Goal: Task Accomplishment & Management: Use online tool/utility

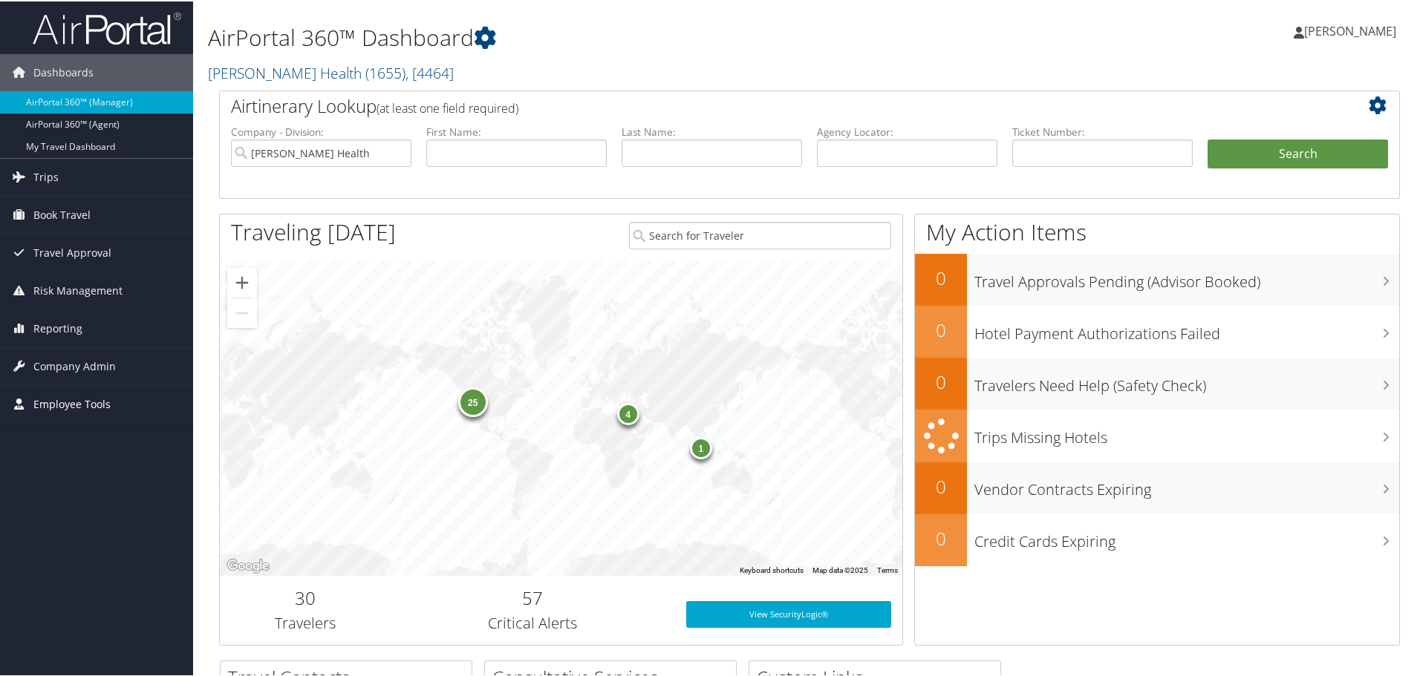
click at [71, 396] on span "Employee Tools" at bounding box center [71, 403] width 77 height 37
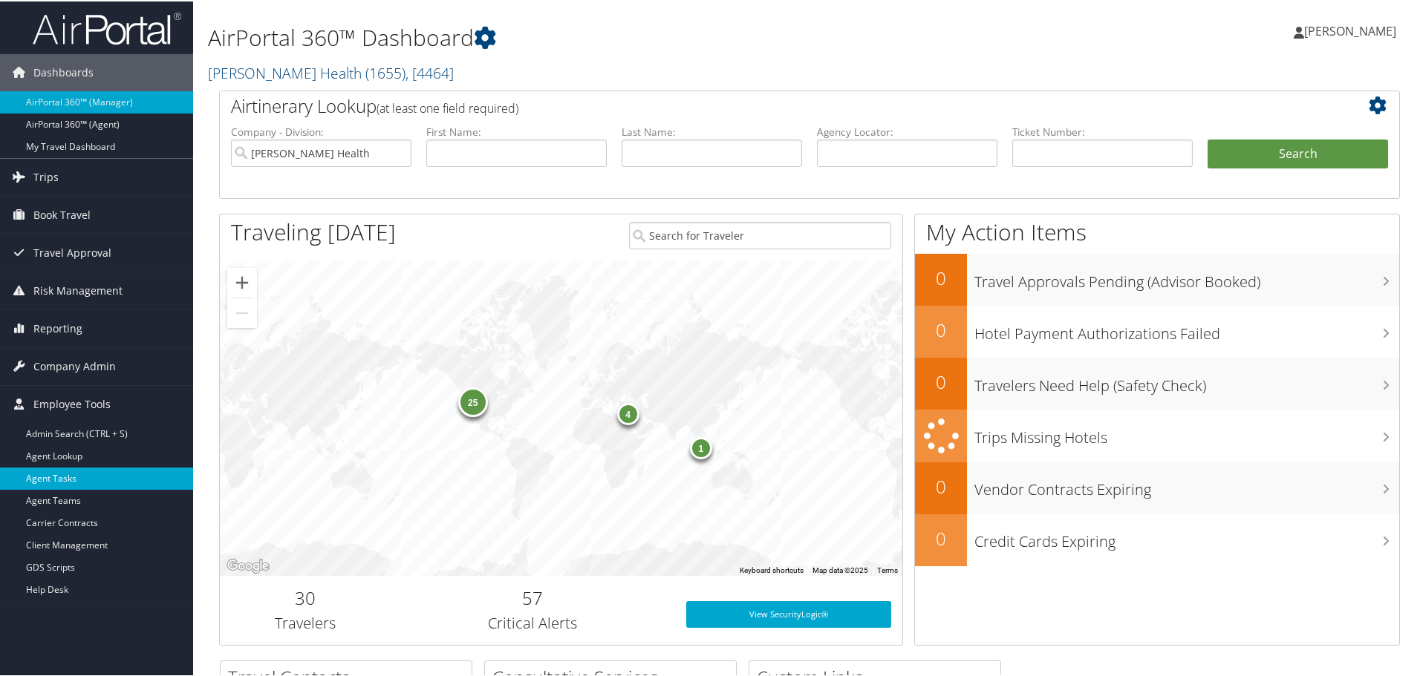
click at [65, 475] on link "Agent Tasks" at bounding box center [96, 477] width 193 height 22
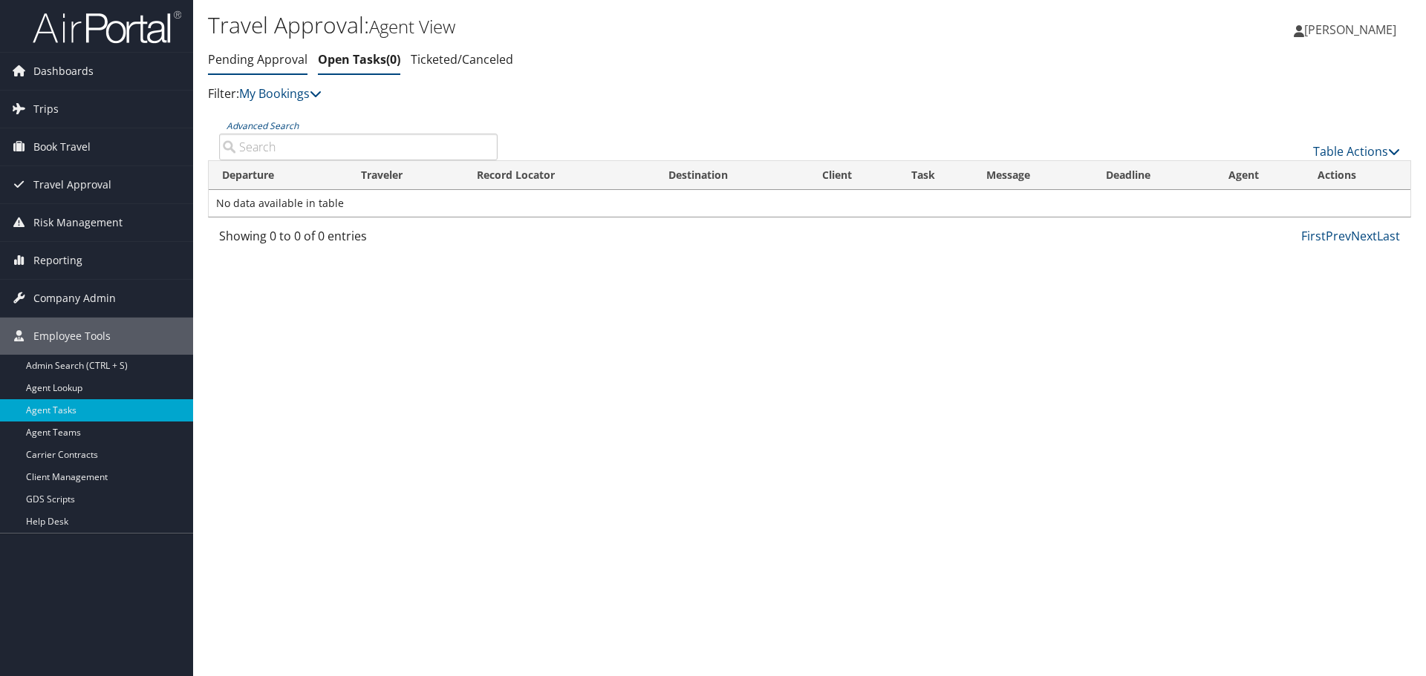
click at [281, 56] on link "Pending Approval" at bounding box center [257, 59] width 99 height 16
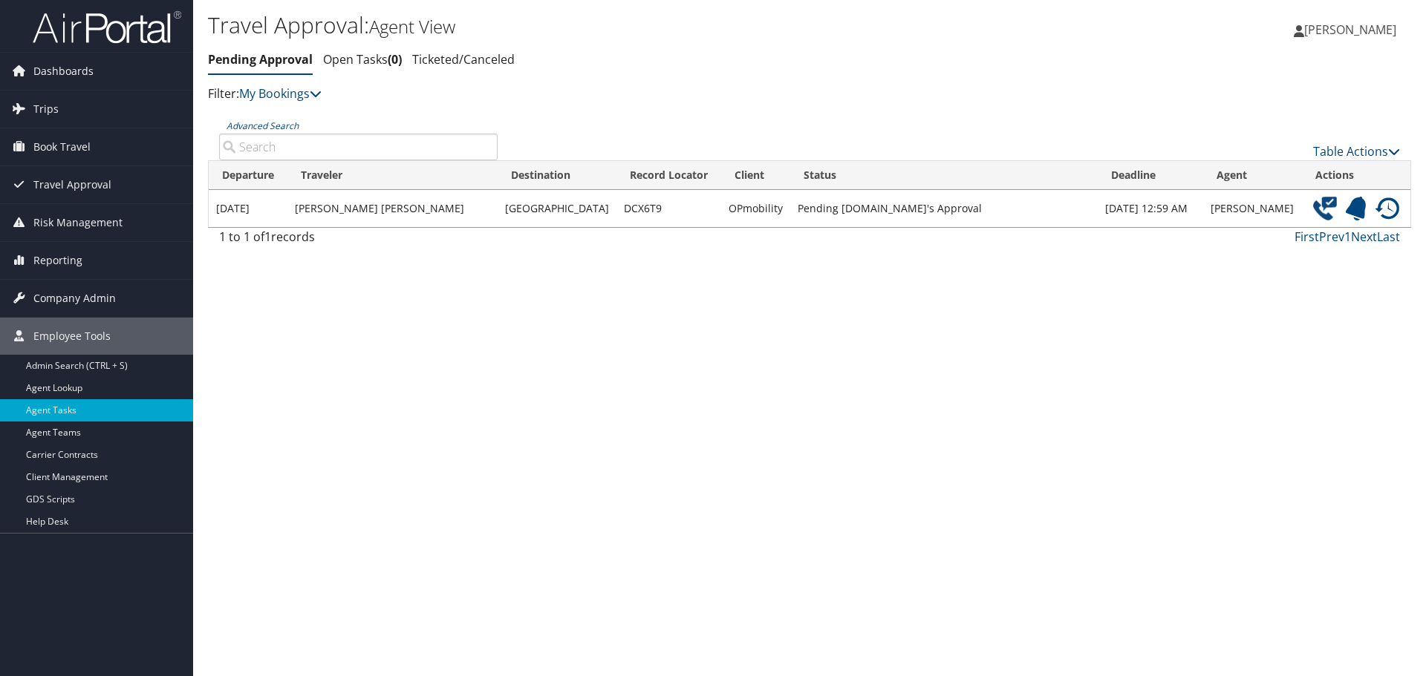
click at [1319, 204] on img at bounding box center [1325, 209] width 24 height 24
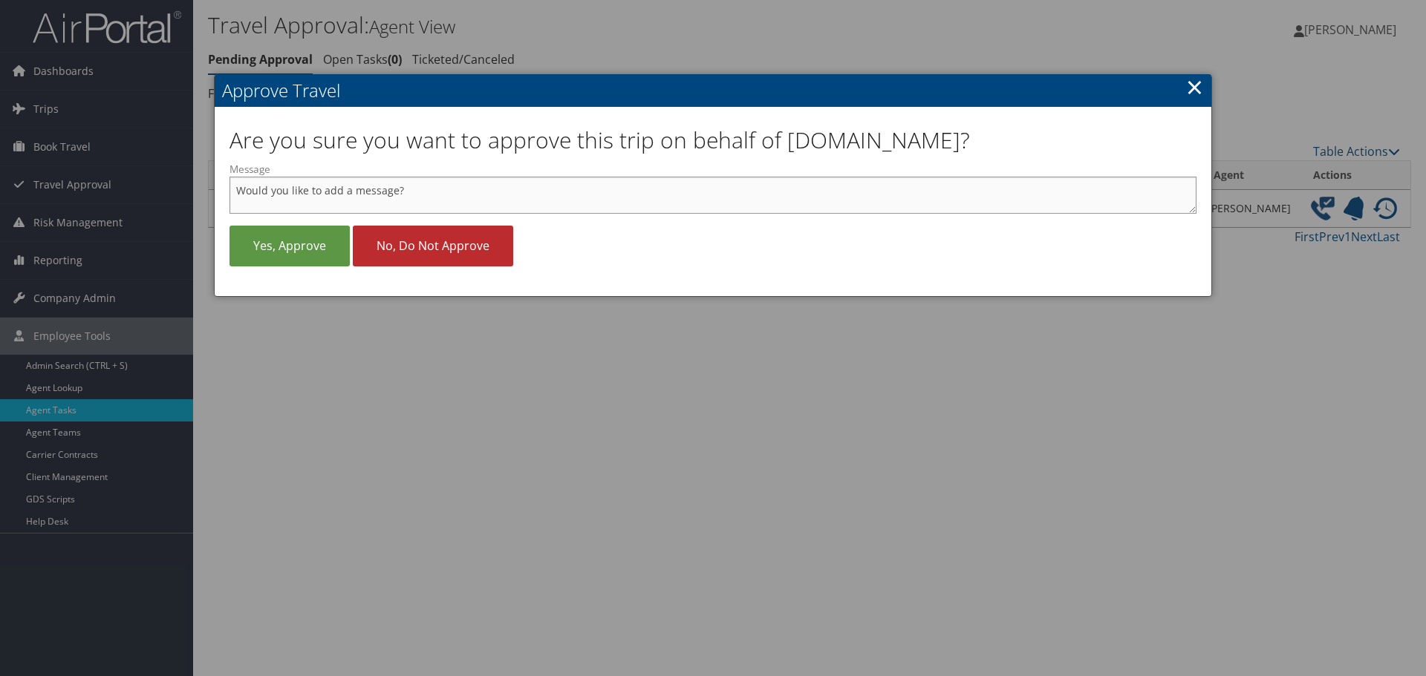
click at [420, 189] on textarea "Message" at bounding box center [712, 195] width 967 height 37
type textarea "Approval given to ticket per Kristine Pizzolato"
click at [282, 247] on link "Yes, approve" at bounding box center [289, 246] width 120 height 41
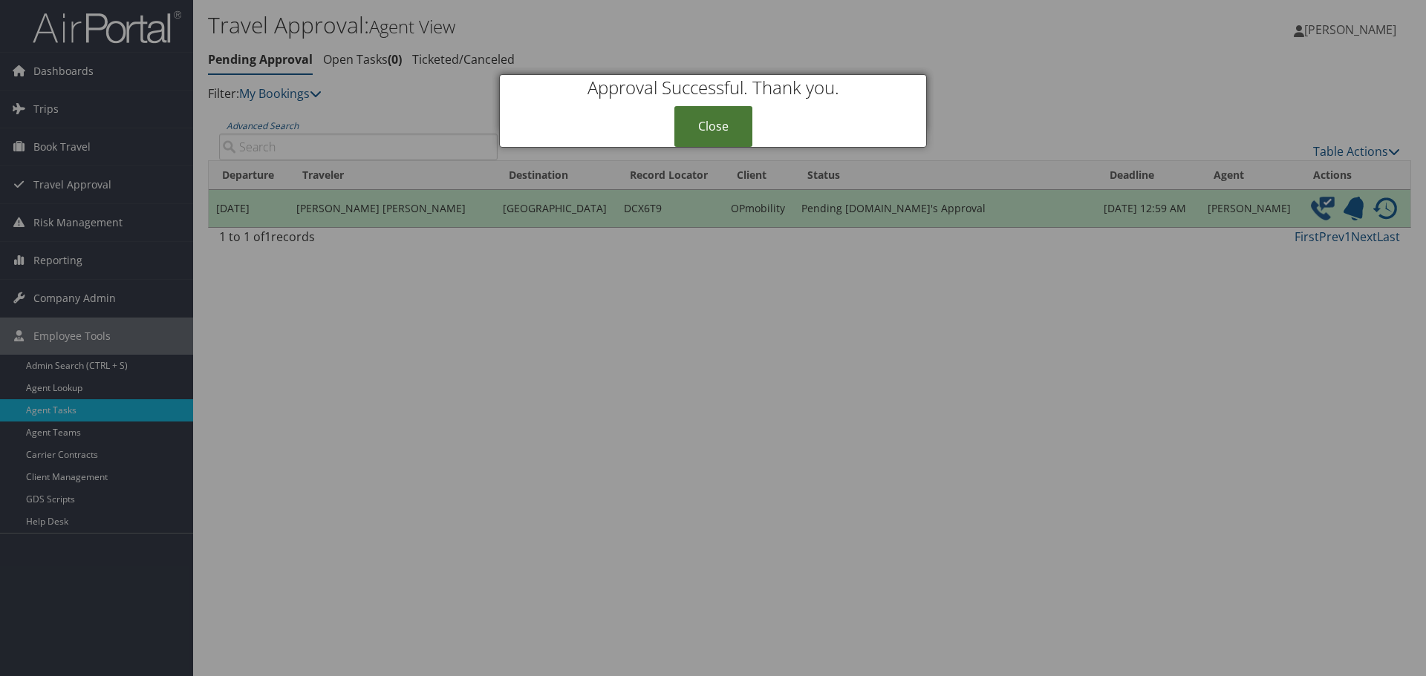
click at [690, 116] on link "Close" at bounding box center [713, 126] width 78 height 41
